Goal: Transaction & Acquisition: Purchase product/service

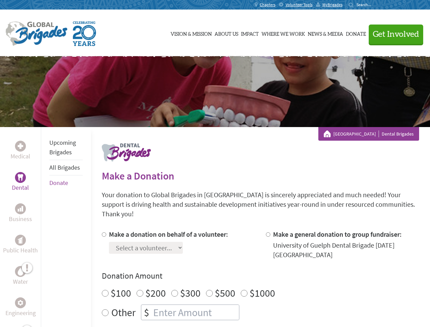
click at [376, 5] on div "Search for:" at bounding box center [362, 4] width 27 height 5
click at [393, 34] on span "Get Involved" at bounding box center [396, 34] width 46 height 8
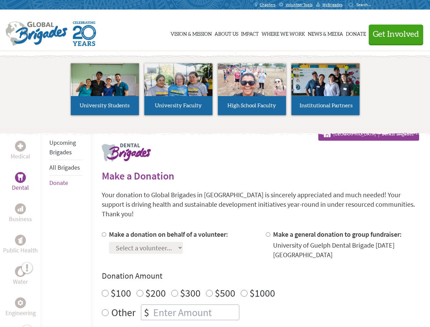
click at [215, 92] on li "High School Faculty" at bounding box center [252, 89] width 74 height 63
click at [45, 227] on div "Upcoming Brigades All Brigades Donate" at bounding box center [66, 290] width 50 height 327
click at [260, 273] on div "Donation Amount $100 $200 $300 $500 $1000 Other $" at bounding box center [260, 295] width 317 height 50
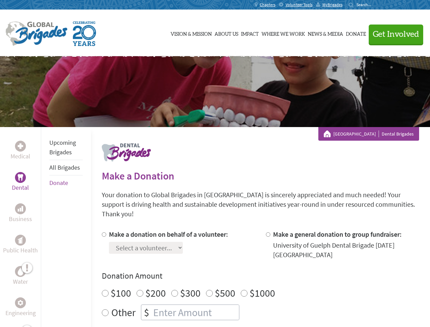
click at [103, 232] on input "Make a donation on behalf of a volunteer:" at bounding box center [104, 234] width 4 height 4
radio input "true"
click at [268, 232] on input "Make a general donation to group fundraiser:" at bounding box center [268, 234] width 4 height 4
radio input "true"
